Goal: Transaction & Acquisition: Purchase product/service

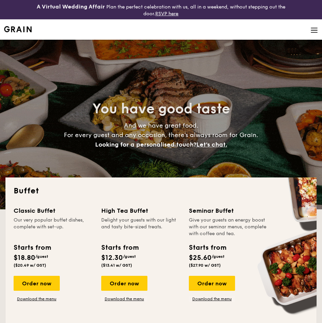
select select
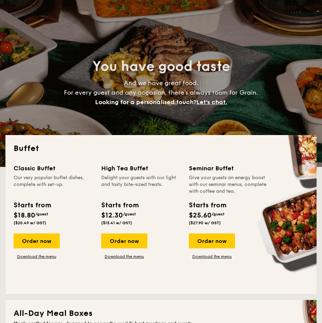
scroll to position [43, 0]
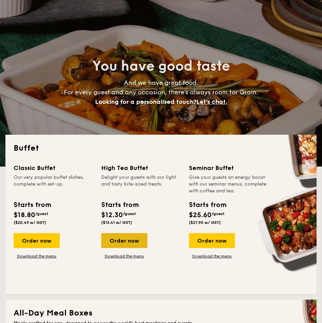
click at [126, 241] on div "Order now" at bounding box center [124, 240] width 46 height 15
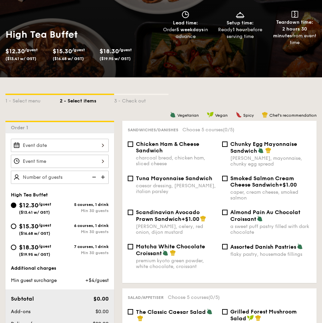
scroll to position [96, 0]
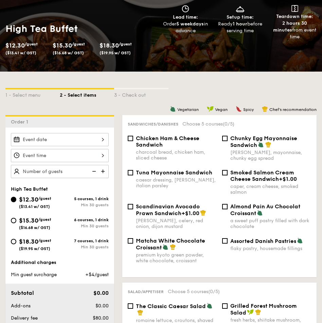
click at [29, 242] on span "$18.30" at bounding box center [28, 241] width 19 height 7
click at [16, 242] on input "$18.30 /guest ($19.95 w/ GST) 7 courses, 1 drink Min 30 guests" at bounding box center [13, 241] width 5 height 5
radio input "true"
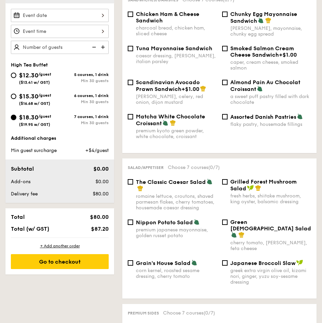
scroll to position [221, 0]
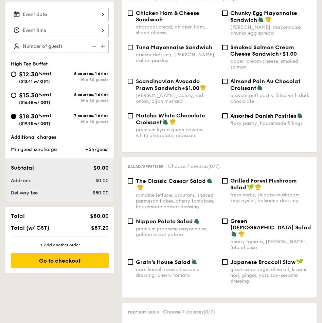
click at [228, 16] on div "Chunky Egg Mayonnaise Sandwich dijon mustard, mayonnaise, chunky egg spread" at bounding box center [267, 23] width 94 height 26
click at [225, 13] on input "Chunky Egg Mayonnaise Sandwich dijon mustard, mayonnaise, chunky egg spread" at bounding box center [224, 13] width 5 height 5
checkbox input "true"
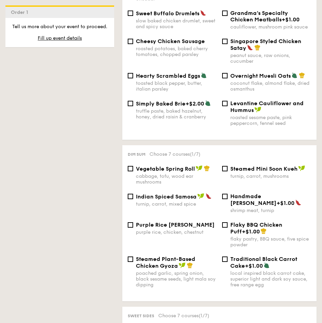
scroll to position [593, 0]
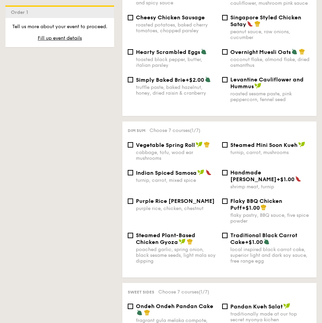
click at [155, 142] on span "Vegetable Spring Roll" at bounding box center [165, 145] width 59 height 6
click at [133, 142] on input "Vegetable Spring Roll cabbage, tofu, wood ear mushrooms" at bounding box center [130, 144] width 5 height 5
checkbox input "true"
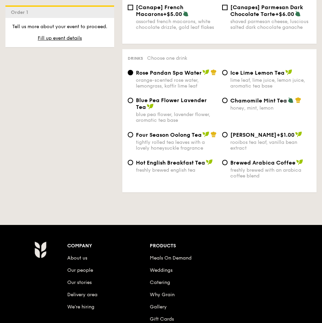
scroll to position [1295, 0]
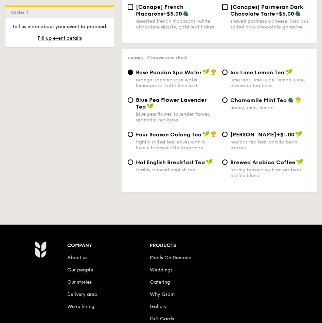
click at [236, 77] on div "lime leaf, lime juice, lemon juice, aromatic tea base" at bounding box center [270, 83] width 81 height 12
click at [228, 70] on input "Ice Lime Lemon Tea lime leaf, lime juice, lemon juice, aromatic tea base" at bounding box center [224, 72] width 5 height 5
radio input "true"
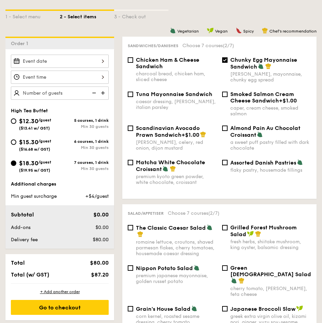
scroll to position [178, 0]
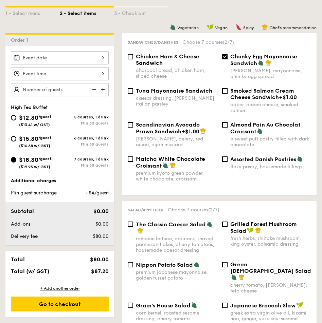
click at [28, 138] on span "$15.30" at bounding box center [28, 138] width 19 height 7
click at [16, 138] on input "$15.30 /guest ($16.68 w/ GST) 6 courses, 1 drink Min 30 guests" at bounding box center [13, 138] width 5 height 5
radio input "true"
checkbox input "false"
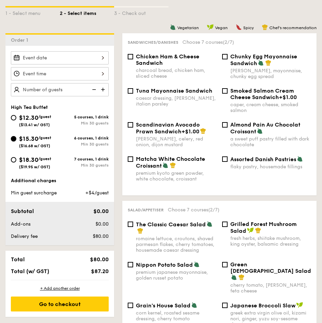
radio input "true"
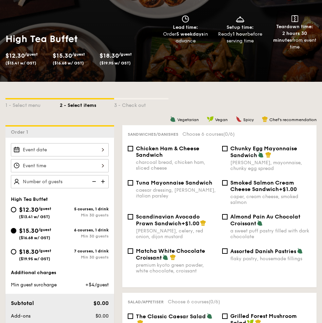
scroll to position [0, 0]
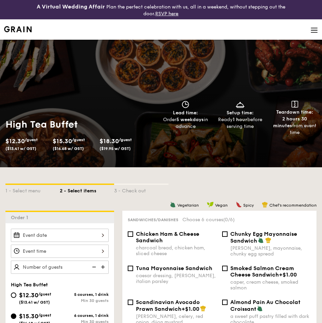
click at [43, 296] on span "/guest" at bounding box center [44, 294] width 13 height 5
click at [16, 296] on input "$12.30 /guest ($13.41 w/ GST) 5 courses, 1 drink Min 30 guests" at bounding box center [13, 295] width 5 height 5
radio input "true"
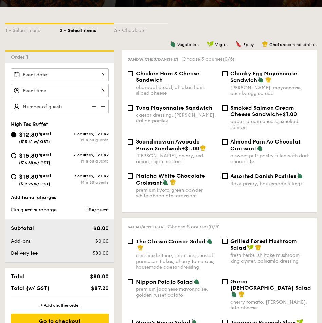
scroll to position [151, 0]
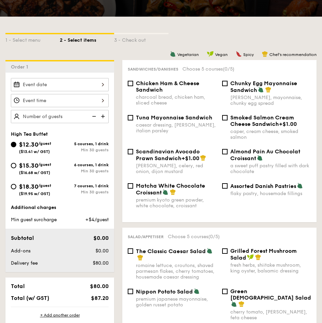
click at [104, 118] on img at bounding box center [104, 116] width 10 height 13
click at [103, 116] on img at bounding box center [104, 116] width 10 height 13
type input "25 guests"
click at [31, 192] on span "($19.95 w/ GST)" at bounding box center [34, 194] width 31 height 5
click at [16, 190] on input "$18.30 /guest ($19.95 w/ GST) 7 courses, 1 drink Min 30 guests" at bounding box center [13, 186] width 5 height 5
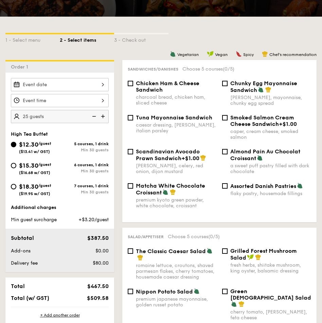
radio input "true"
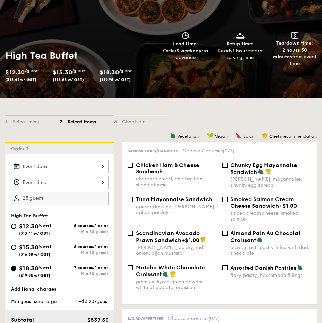
scroll to position [0, 0]
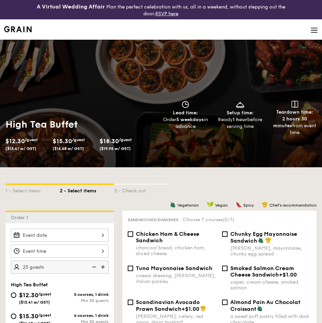
click at [312, 34] on li at bounding box center [161, 29] width 314 height 20
click at [313, 31] on img at bounding box center [314, 30] width 7 height 7
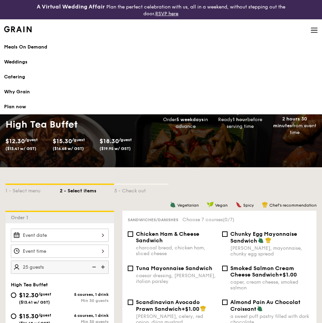
click at [14, 77] on div "Catering" at bounding box center [161, 77] width 314 height 7
select select
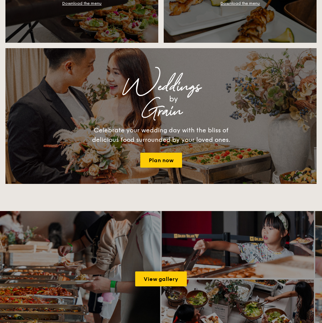
scroll to position [709, 0]
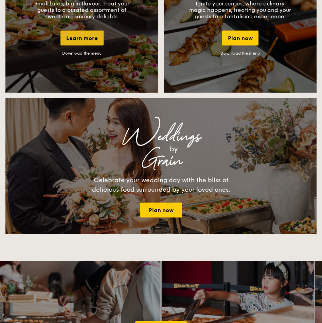
click at [86, 40] on div "Learn more" at bounding box center [81, 38] width 43 height 15
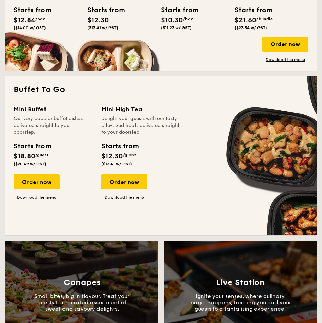
scroll to position [417, 0]
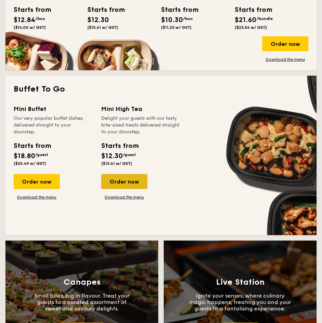
click at [123, 179] on div "Order now" at bounding box center [124, 181] width 46 height 15
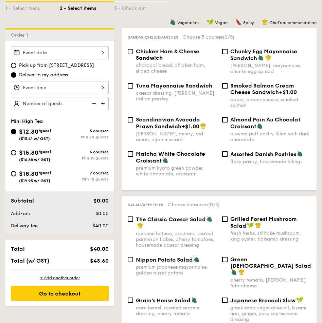
scroll to position [268, 0]
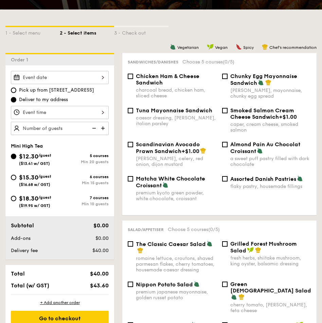
scroll to position [1060, 0]
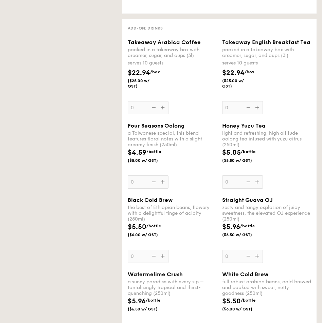
select select
